Goal: Check status: Check status

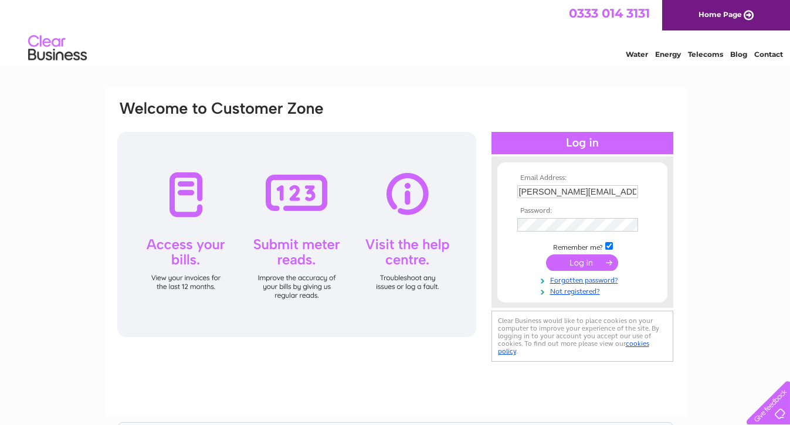
scroll to position [0, 4]
click at [560, 258] on input "submit" at bounding box center [582, 264] width 72 height 16
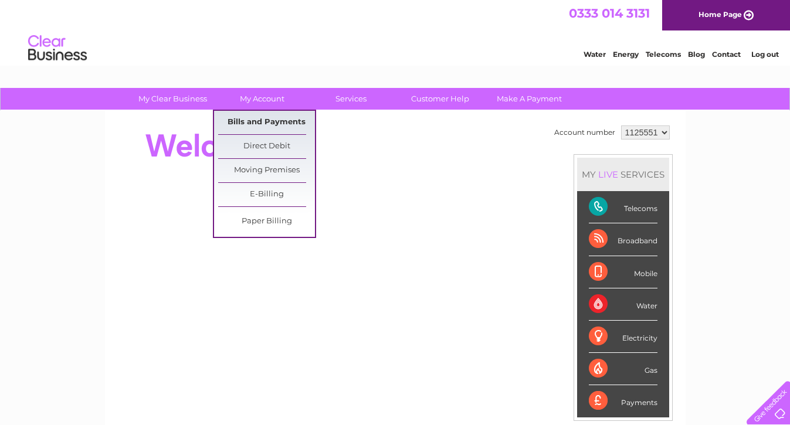
click at [266, 122] on link "Bills and Payments" at bounding box center [266, 122] width 97 height 23
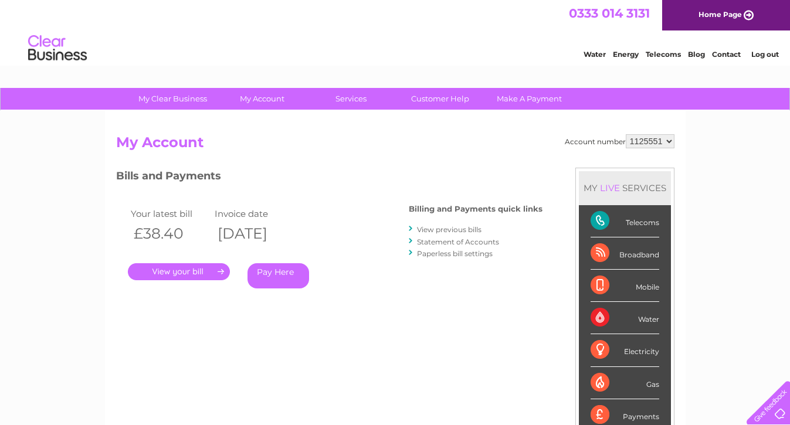
click at [219, 270] on link "." at bounding box center [179, 271] width 102 height 17
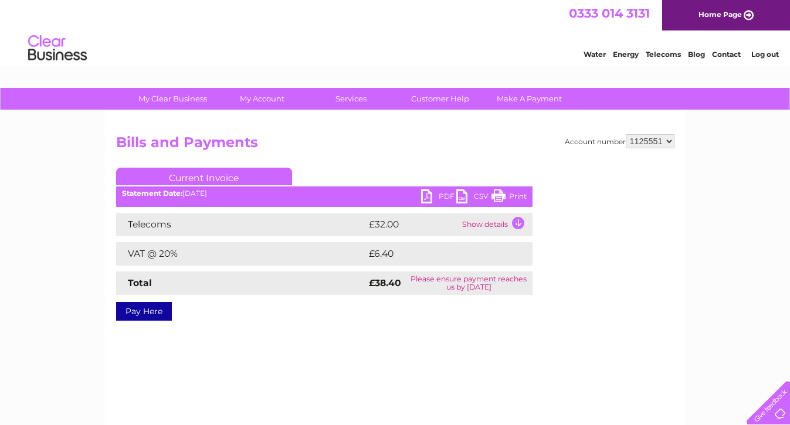
click at [425, 201] on link "PDF" at bounding box center [438, 198] width 35 height 17
